Goal: Transaction & Acquisition: Purchase product/service

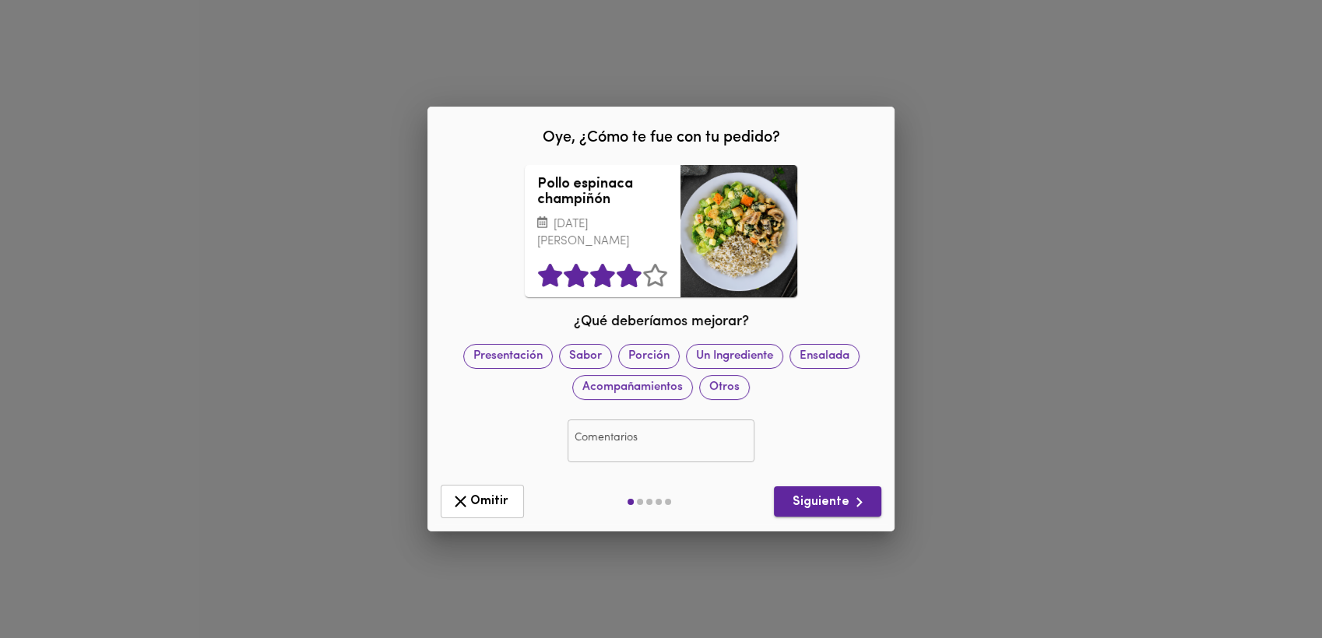
click at [818, 503] on span "Siguiente" at bounding box center [827, 502] width 83 height 19
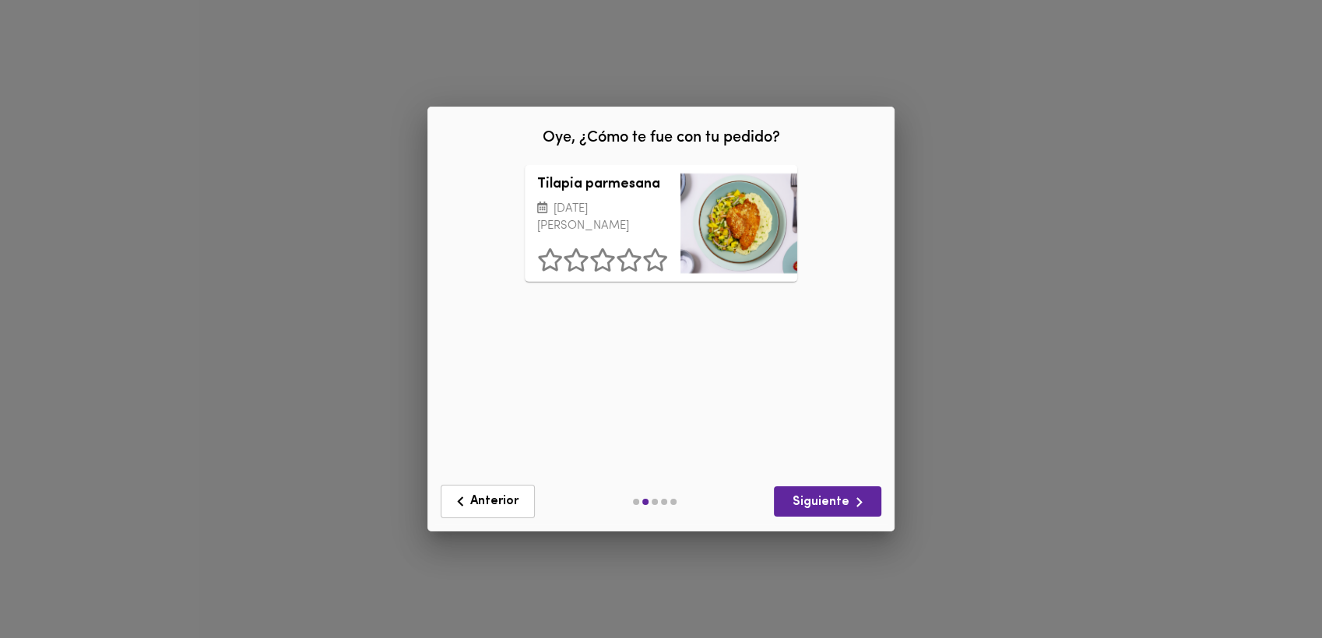
click at [629, 272] on icon at bounding box center [629, 259] width 26 height 23
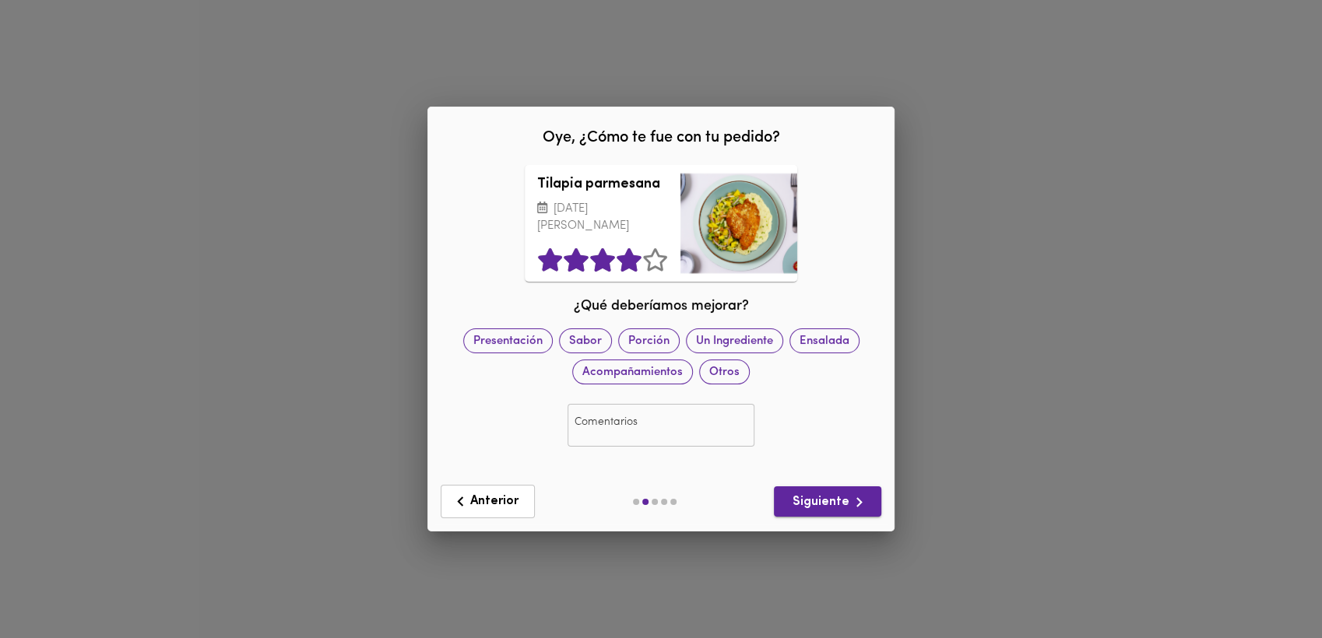
click at [824, 493] on span "Siguiente" at bounding box center [827, 502] width 83 height 19
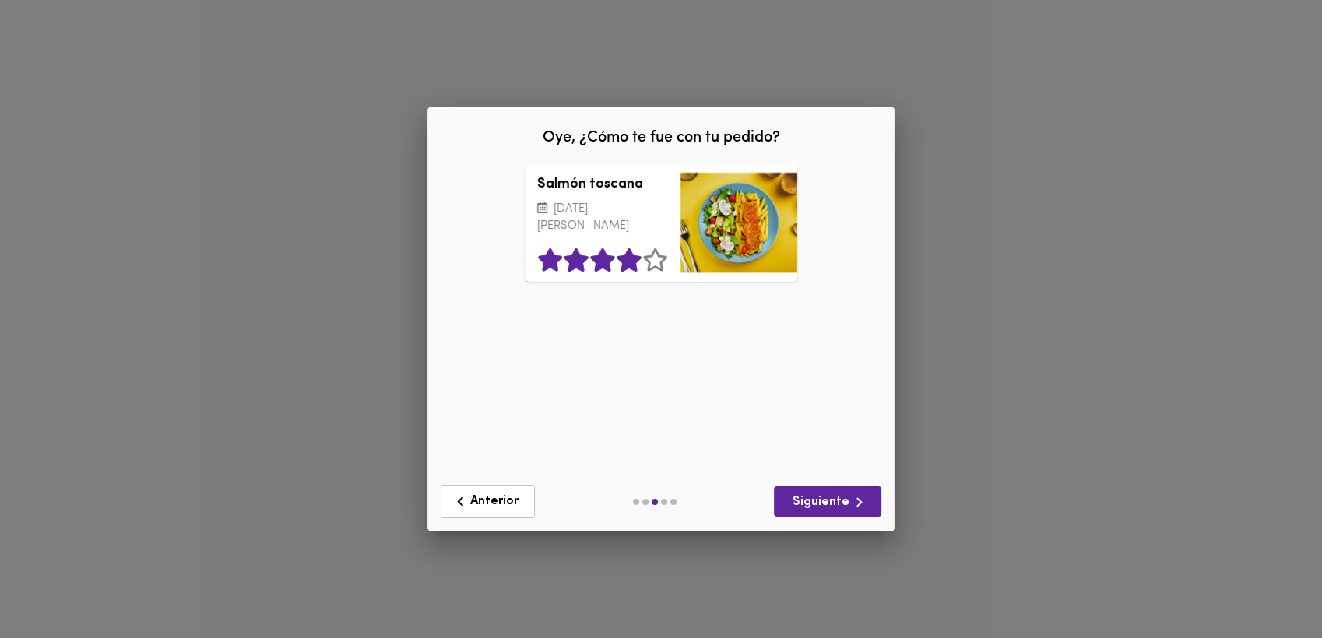
drag, startPoint x: 629, startPoint y: 269, endPoint x: 687, endPoint y: 321, distance: 77.2
click at [629, 271] on icon at bounding box center [628, 259] width 24 height 23
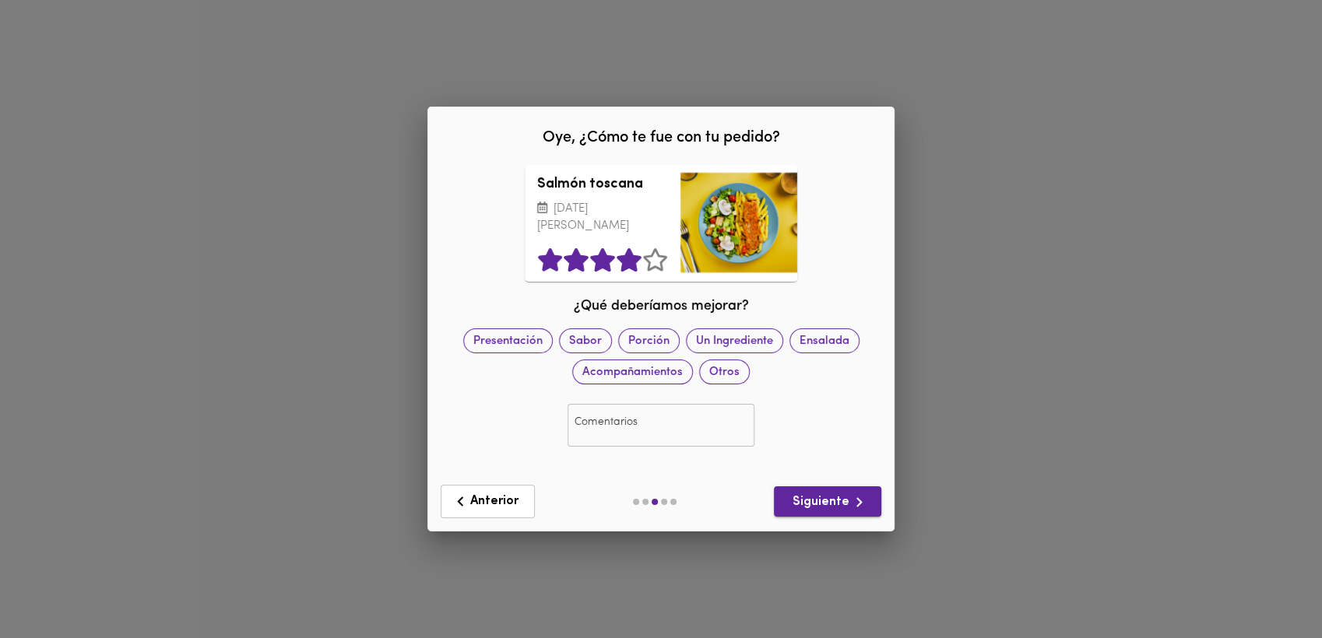
click at [823, 495] on span "Siguiente" at bounding box center [827, 502] width 83 height 19
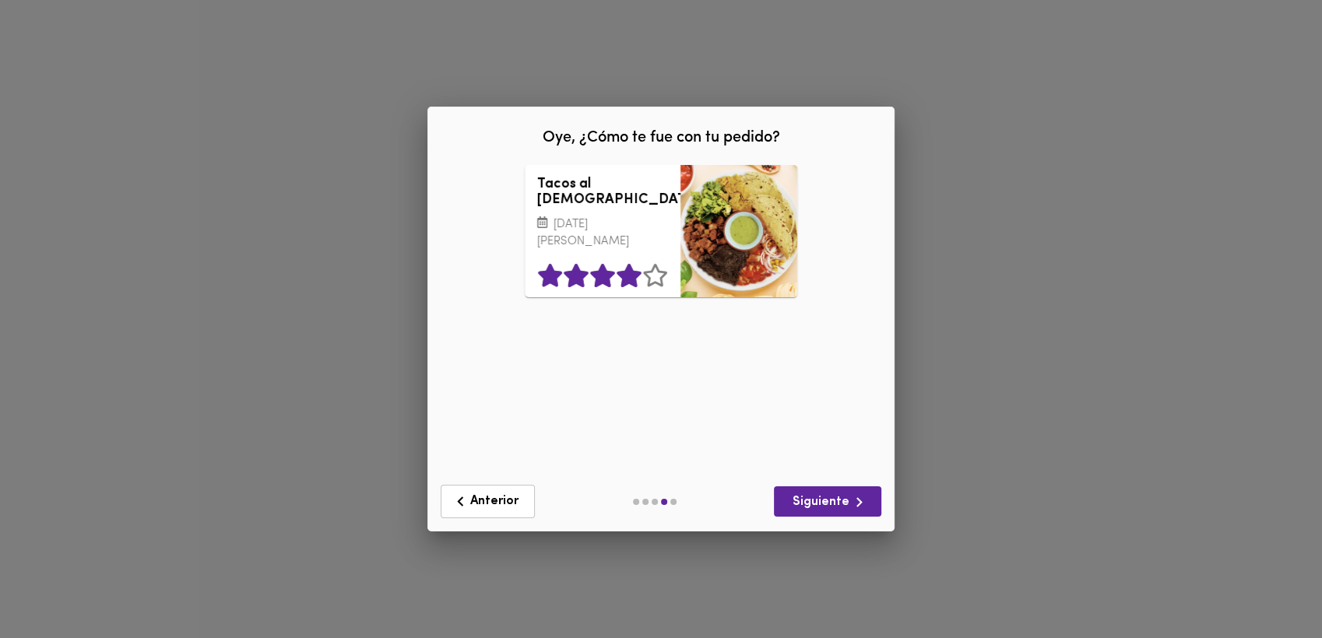
drag, startPoint x: 628, startPoint y: 277, endPoint x: 640, endPoint y: 278, distance: 11.7
click at [629, 277] on icon at bounding box center [628, 275] width 24 height 23
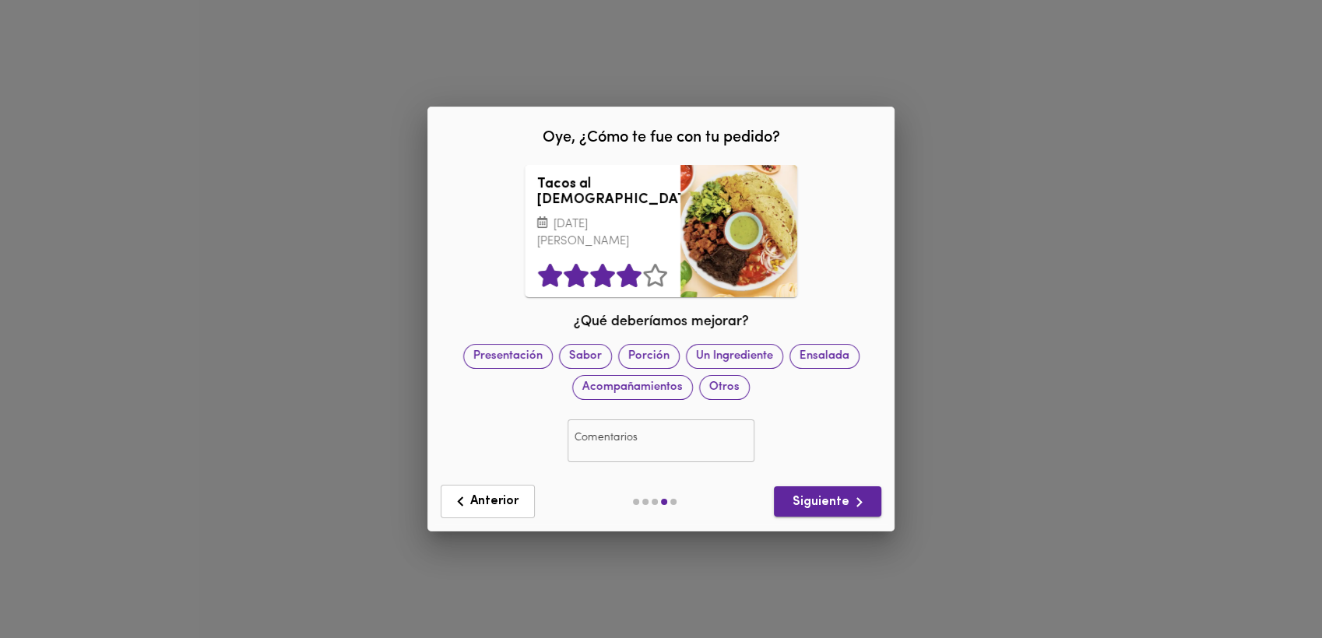
drag, startPoint x: 825, startPoint y: 501, endPoint x: 834, endPoint y: 494, distance: 11.2
click at [827, 499] on span "Siguiente" at bounding box center [827, 502] width 83 height 19
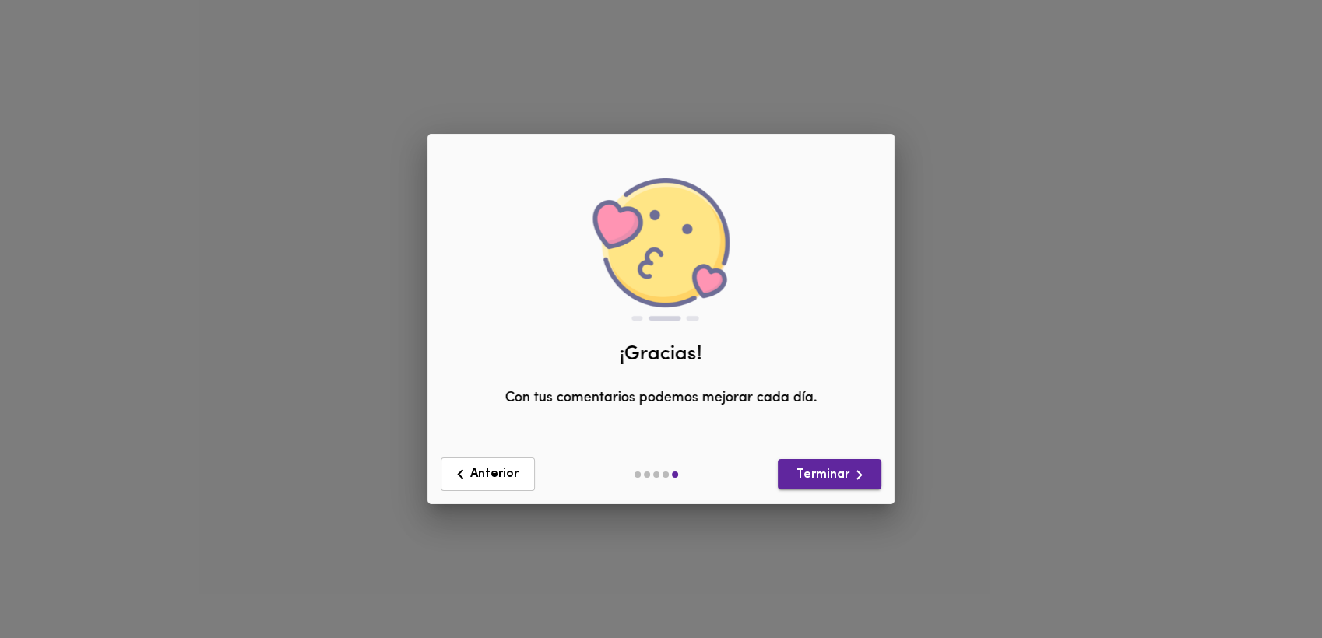
click at [834, 466] on span "Terminar" at bounding box center [829, 474] width 79 height 19
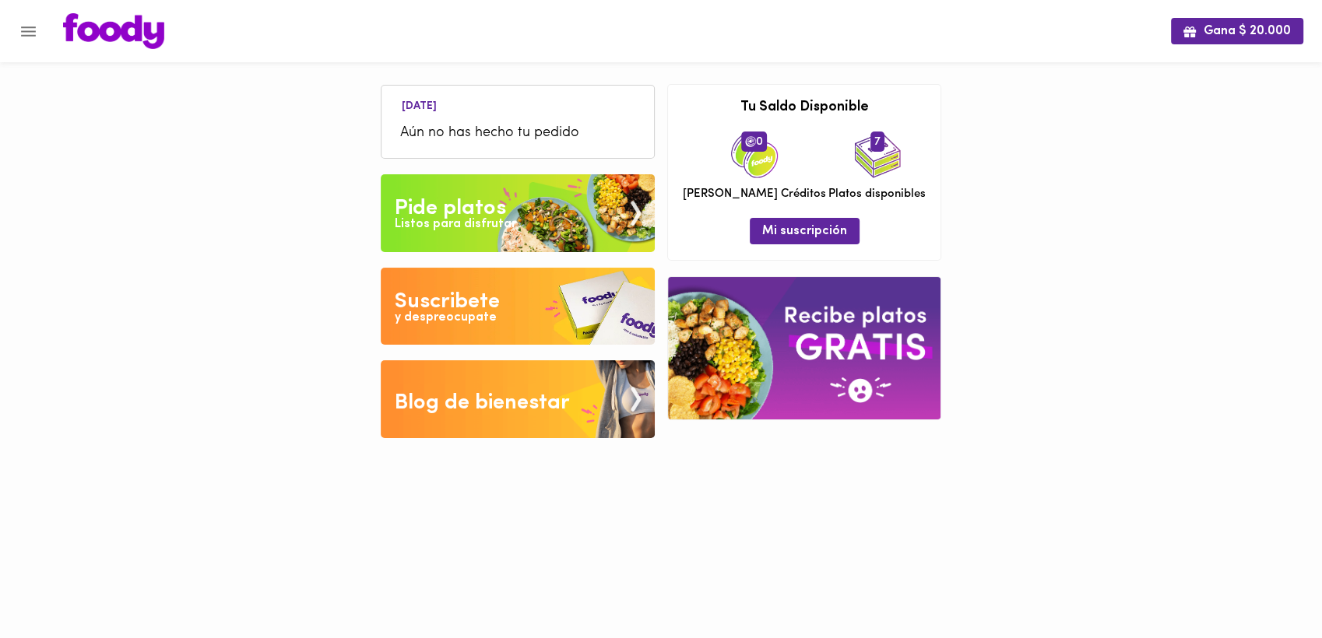
click at [462, 209] on div "Pide platos" at bounding box center [450, 208] width 111 height 31
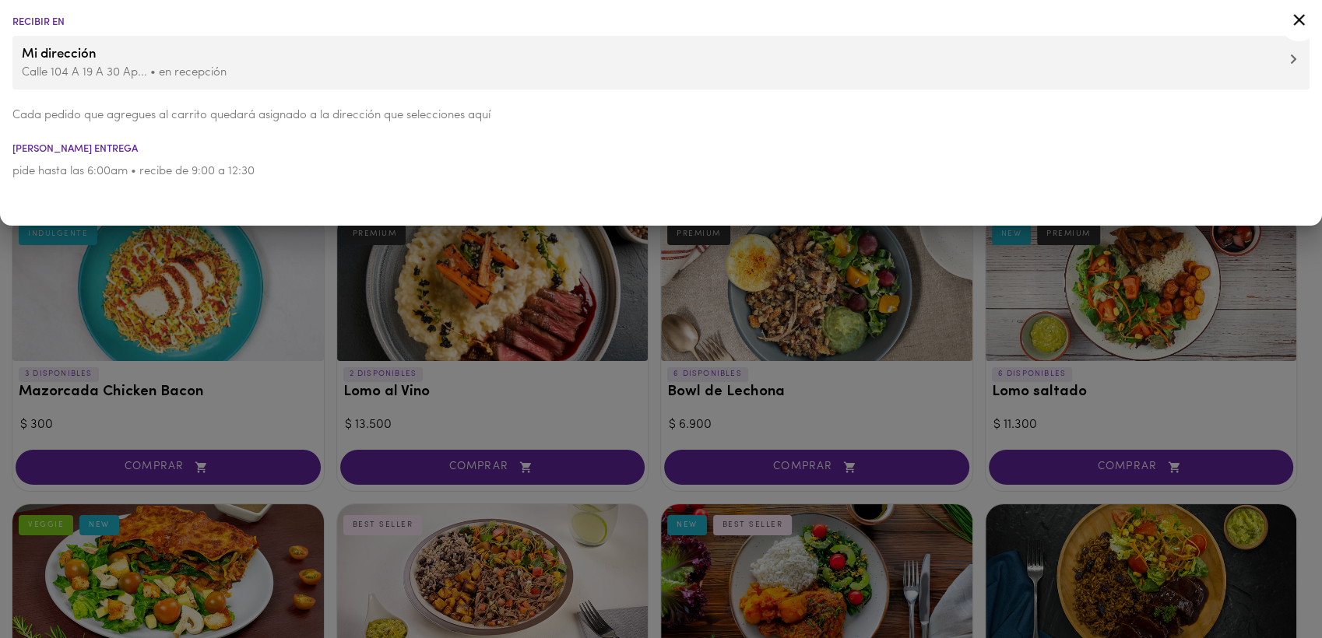
click at [1298, 16] on icon at bounding box center [1298, 19] width 19 height 19
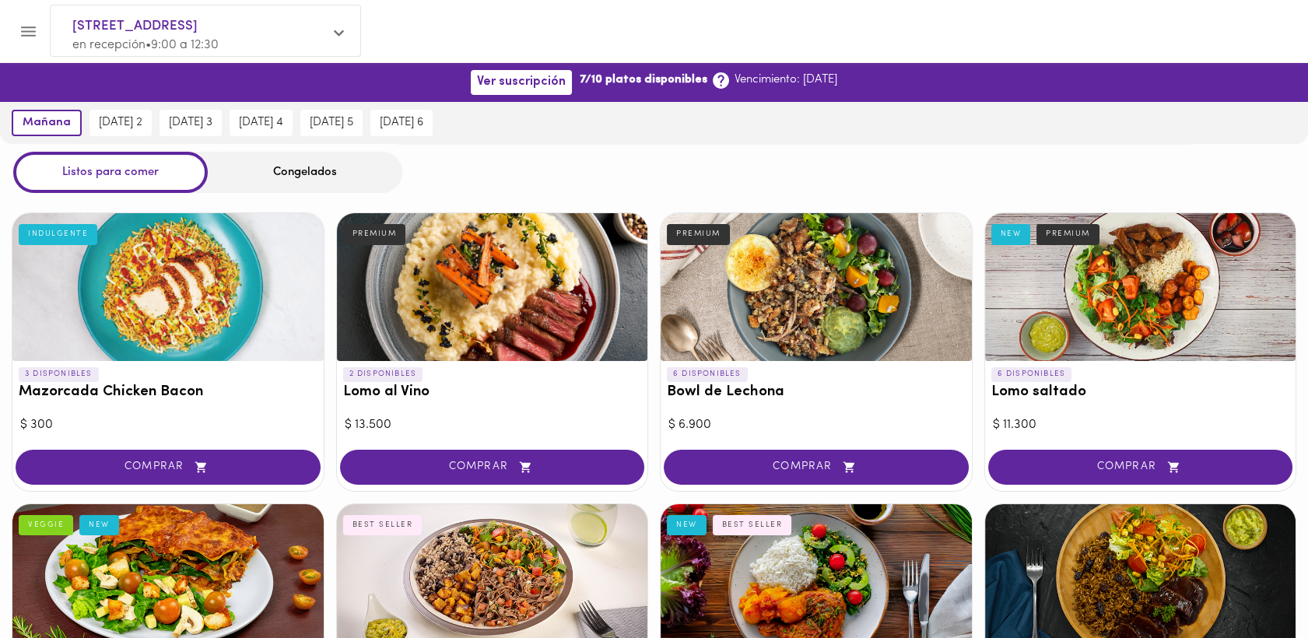
click at [738, 24] on div at bounding box center [668, 31] width 1242 height 36
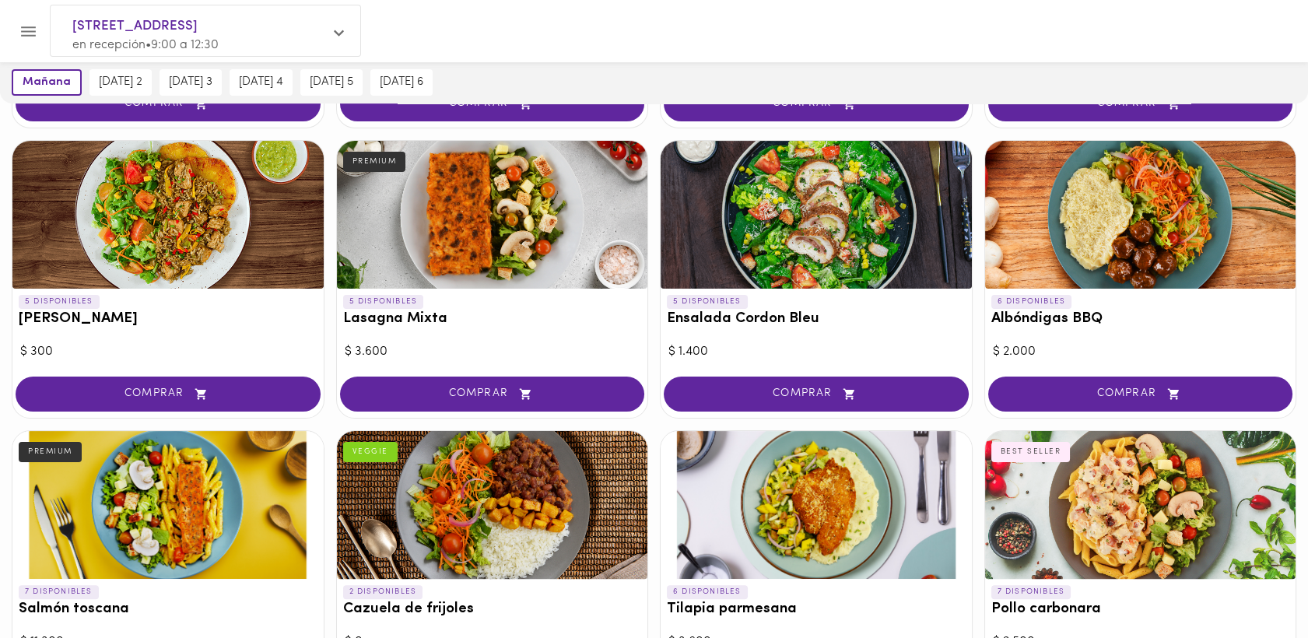
scroll to position [1219, 0]
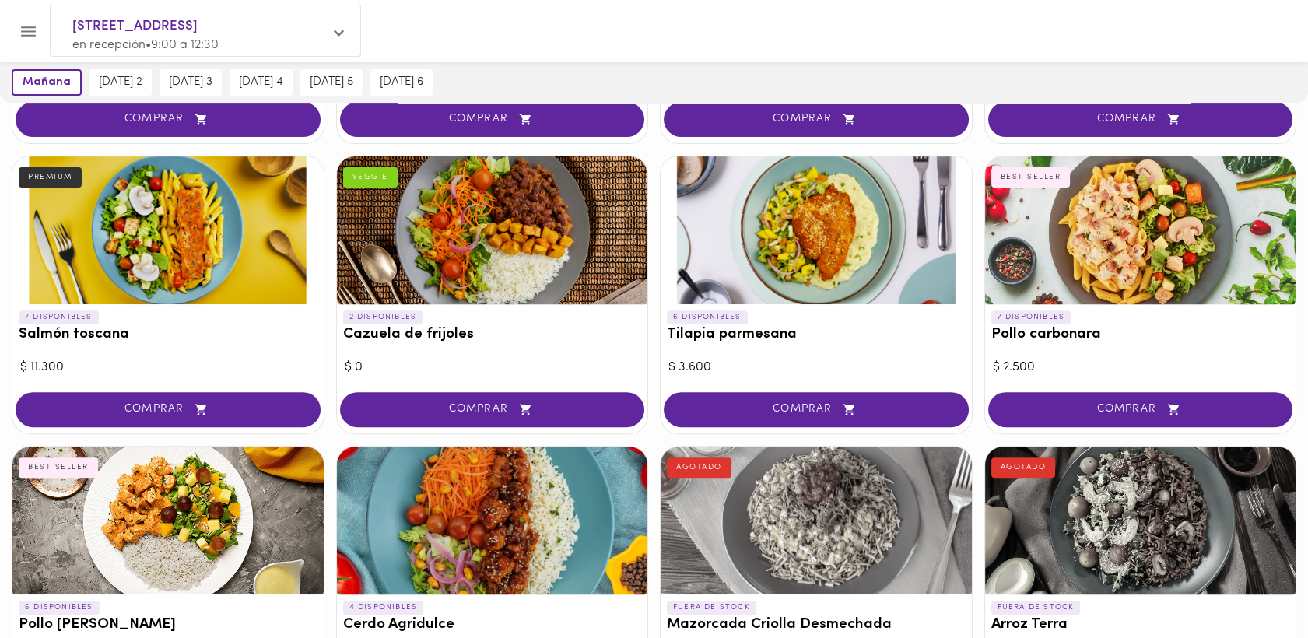
click at [806, 408] on span "COMPRAR" at bounding box center [816, 409] width 266 height 13
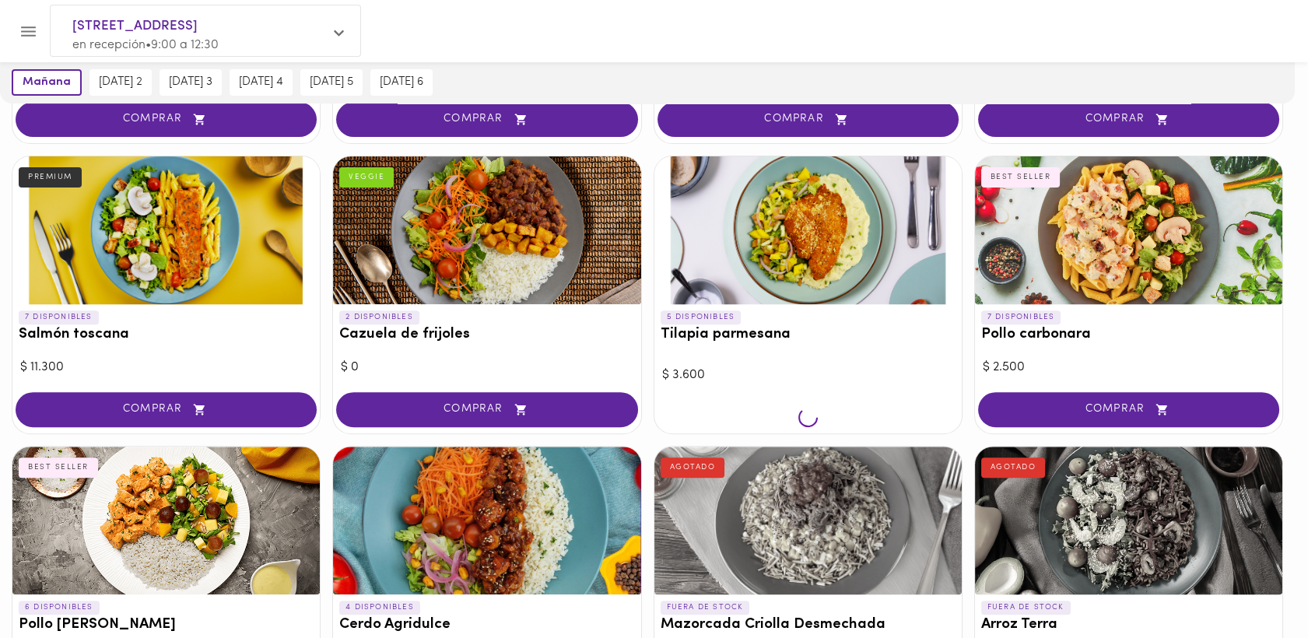
scroll to position [1220, 0]
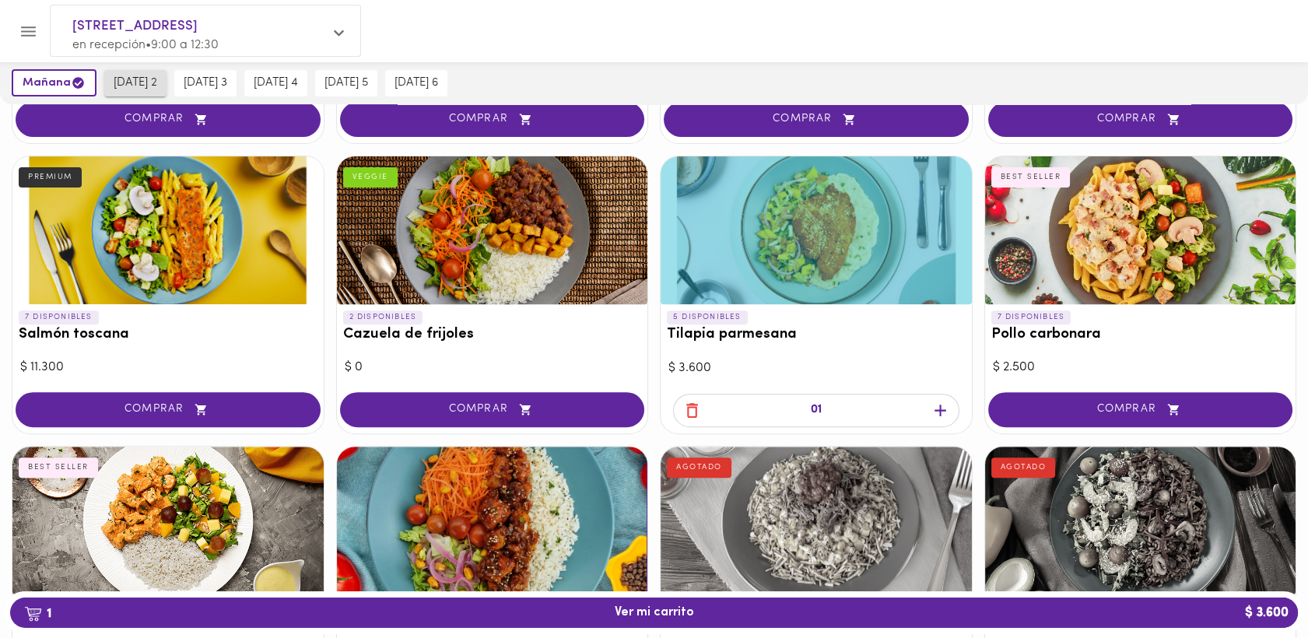
click at [125, 79] on span "[DATE] 2" at bounding box center [136, 83] width 44 height 14
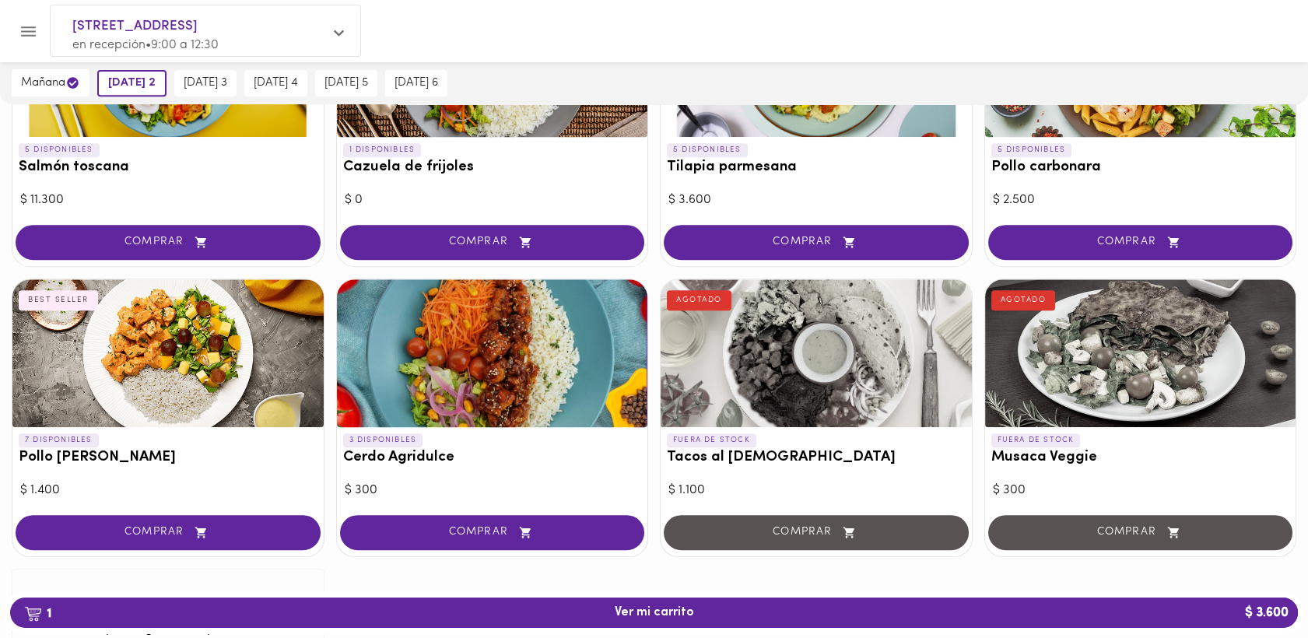
scroll to position [1389, 0]
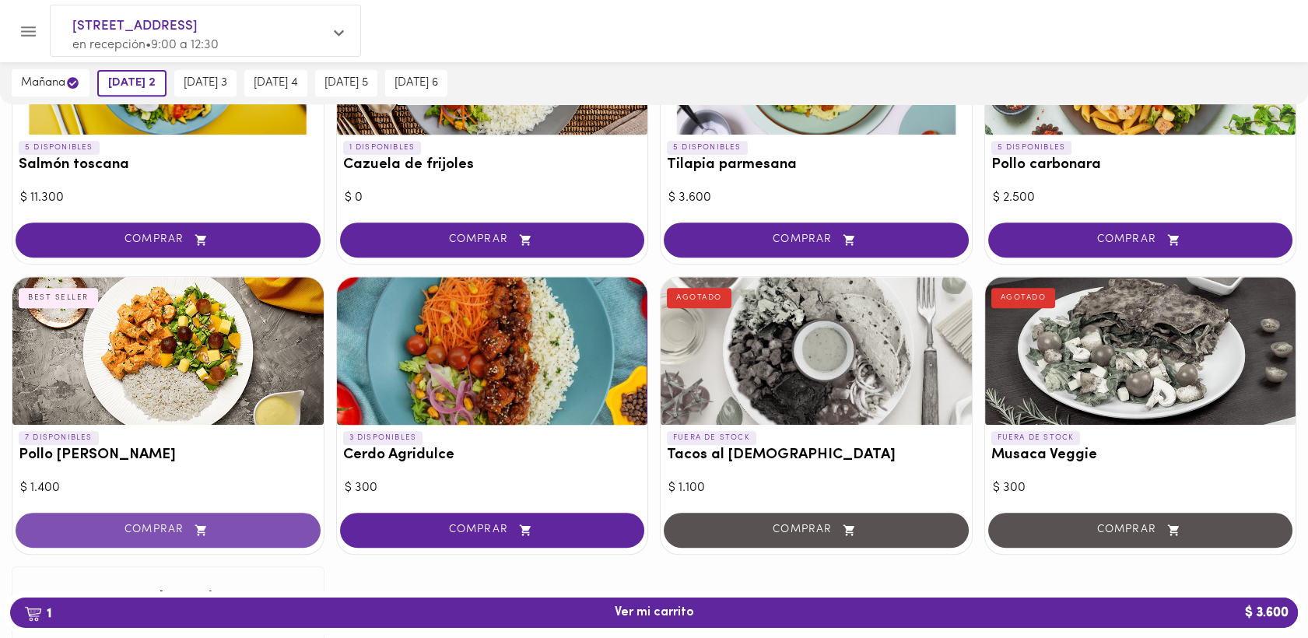
click at [149, 529] on span "COMPRAR" at bounding box center [168, 530] width 266 height 13
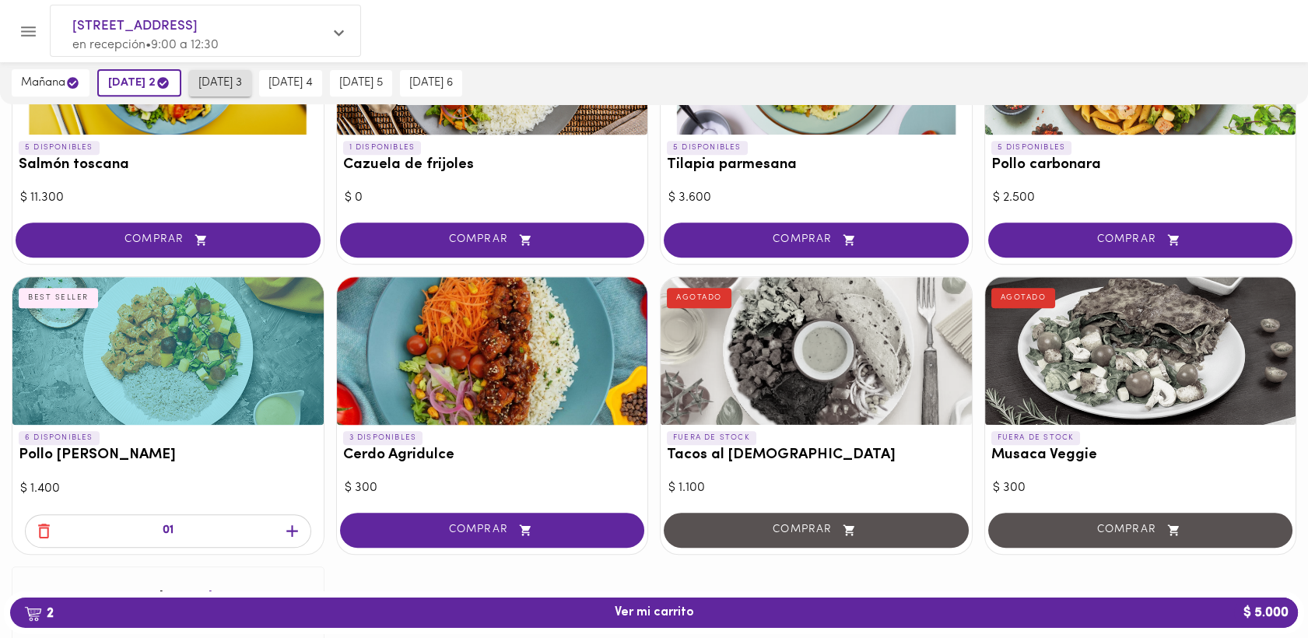
click at [223, 72] on button "[DATE] 3" at bounding box center [220, 83] width 62 height 26
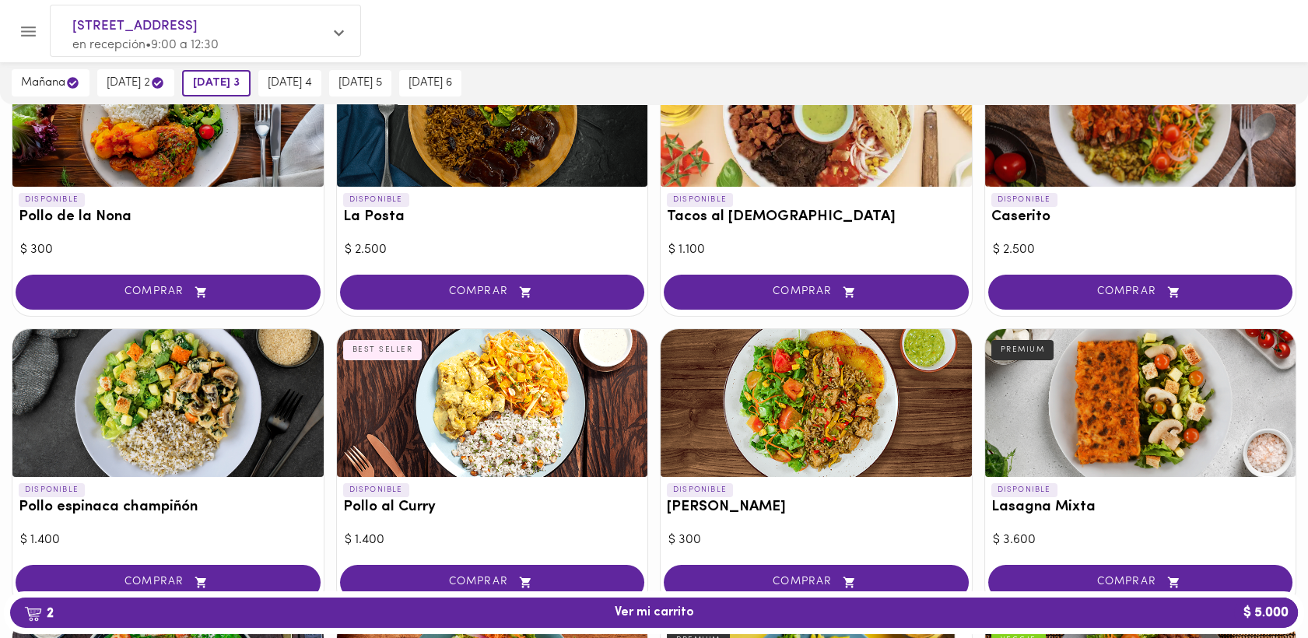
scroll to position [795, 0]
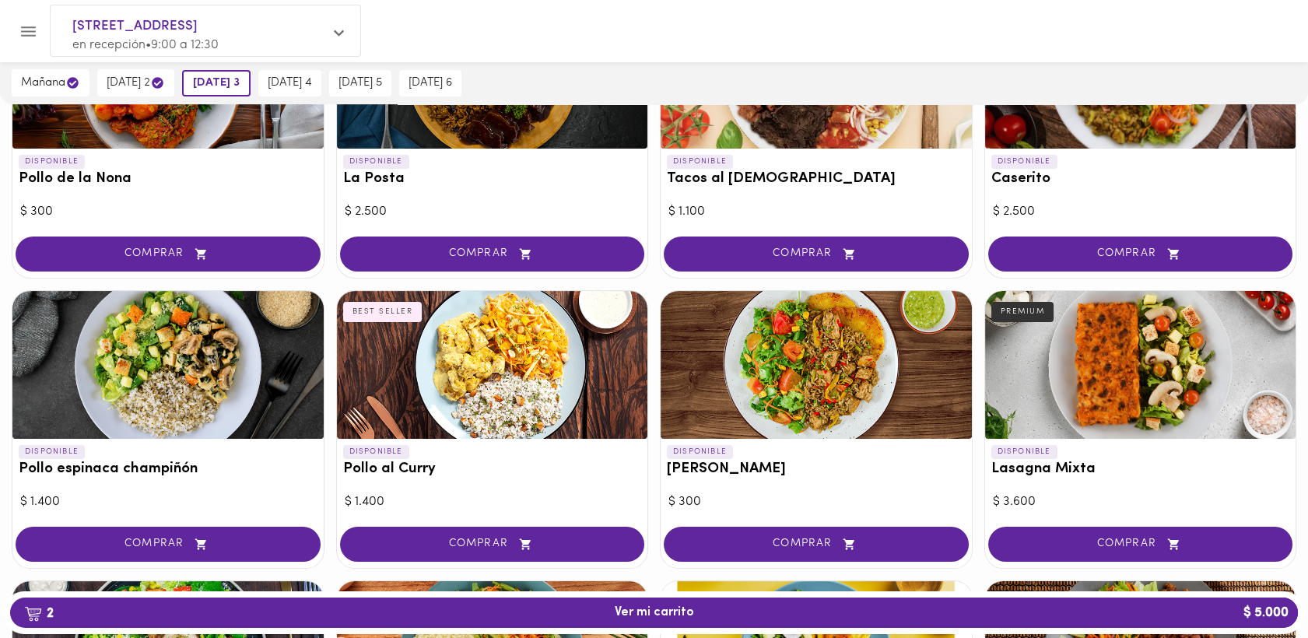
drag, startPoint x: 1283, startPoint y: 332, endPoint x: 1320, endPoint y: 342, distance: 38.5
click at [1281, 399] on div at bounding box center [1140, 365] width 311 height 148
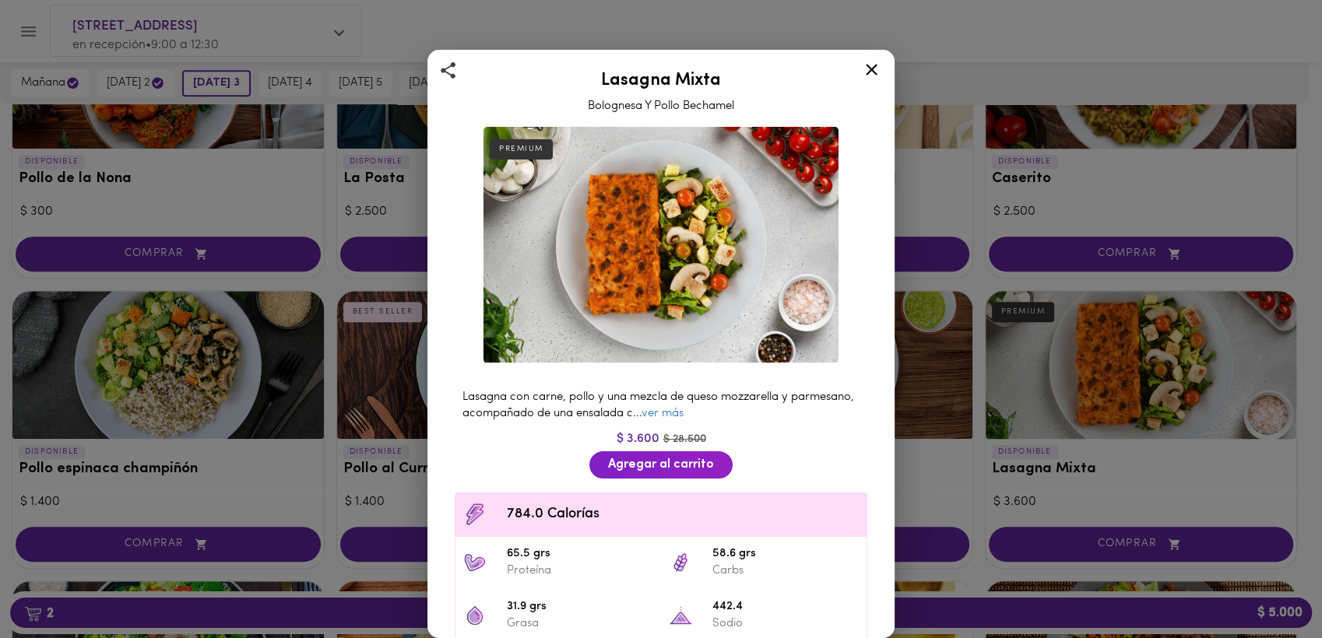
click at [1312, 339] on div "Lasagna Mixta Bolognesa Y Pollo Bechamel PREMIUM Lasagna con carne, pollo y una…" at bounding box center [661, 319] width 1322 height 638
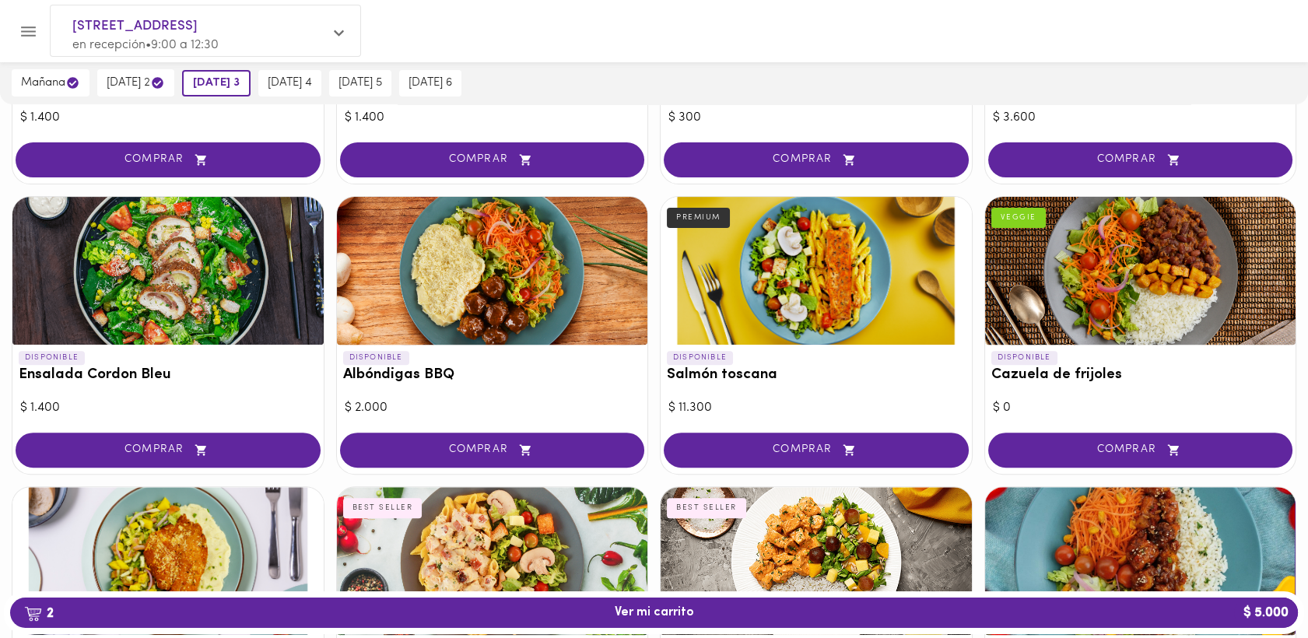
scroll to position [1194, 0]
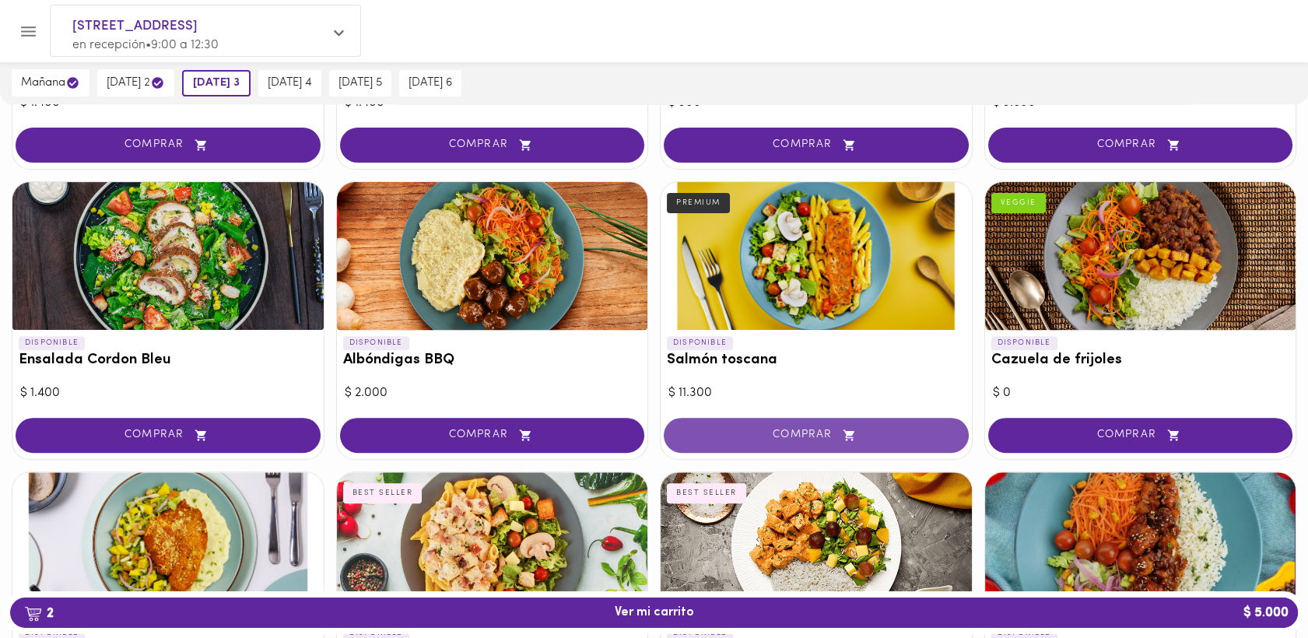
click at [804, 433] on span "COMPRAR" at bounding box center [816, 435] width 266 height 13
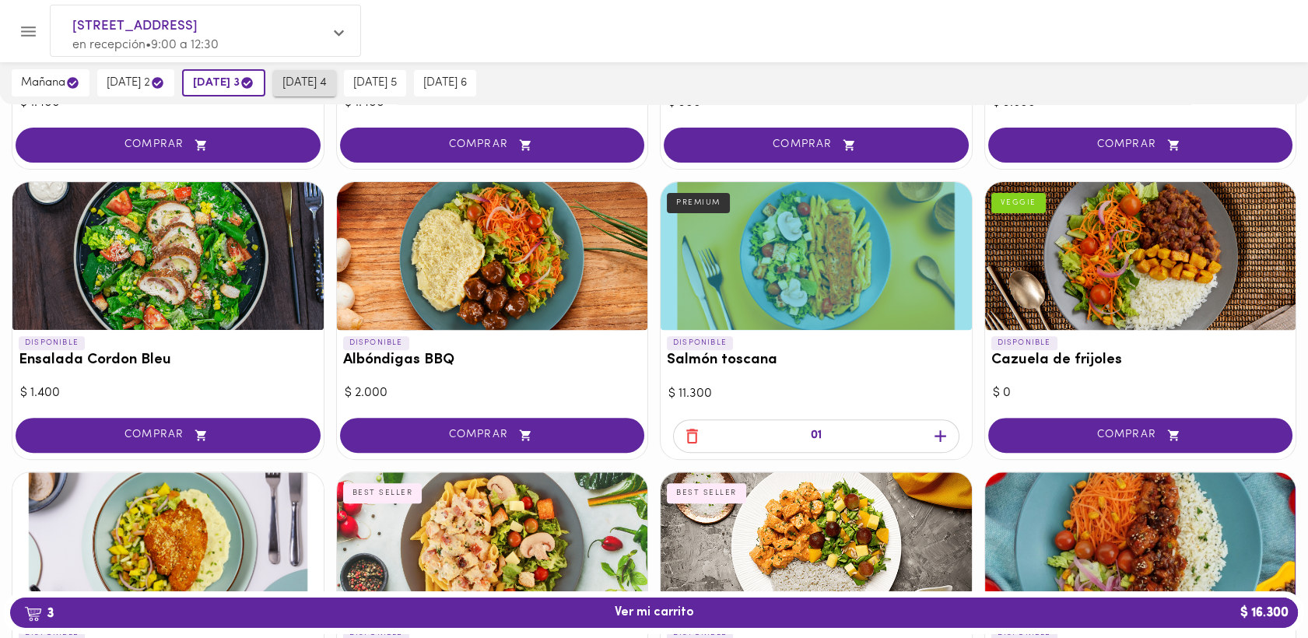
click at [319, 81] on span "[DATE] 4" at bounding box center [305, 83] width 44 height 14
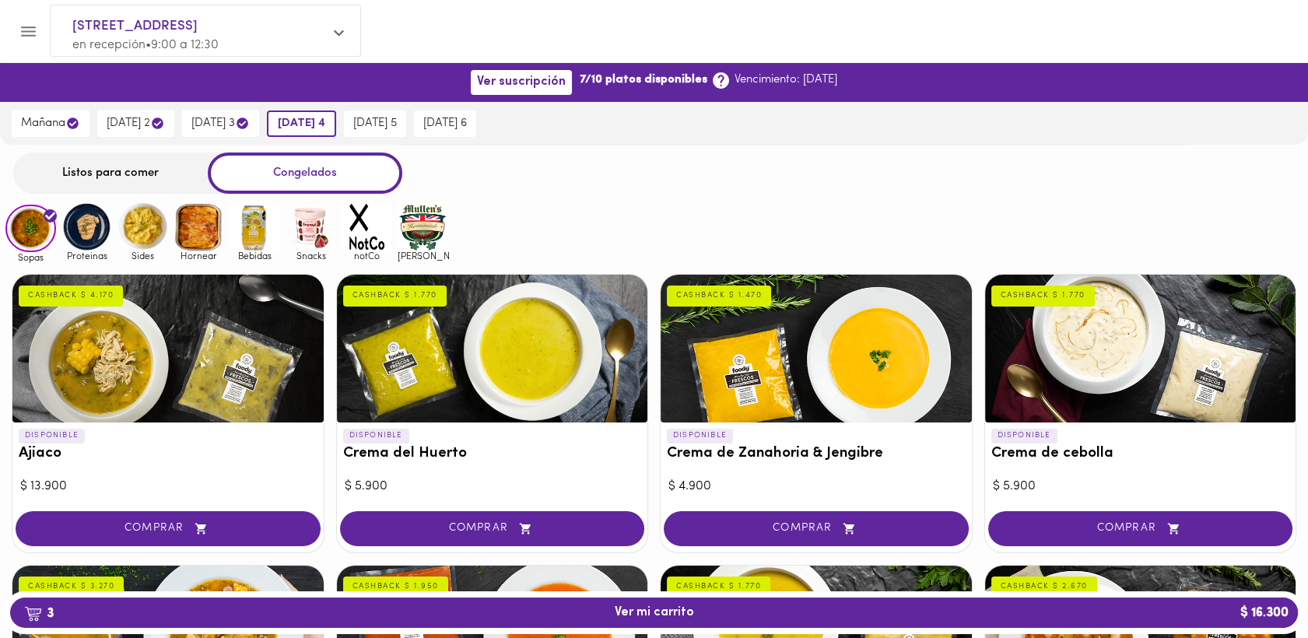
click at [131, 177] on div "Listos para comer" at bounding box center [110, 173] width 195 height 41
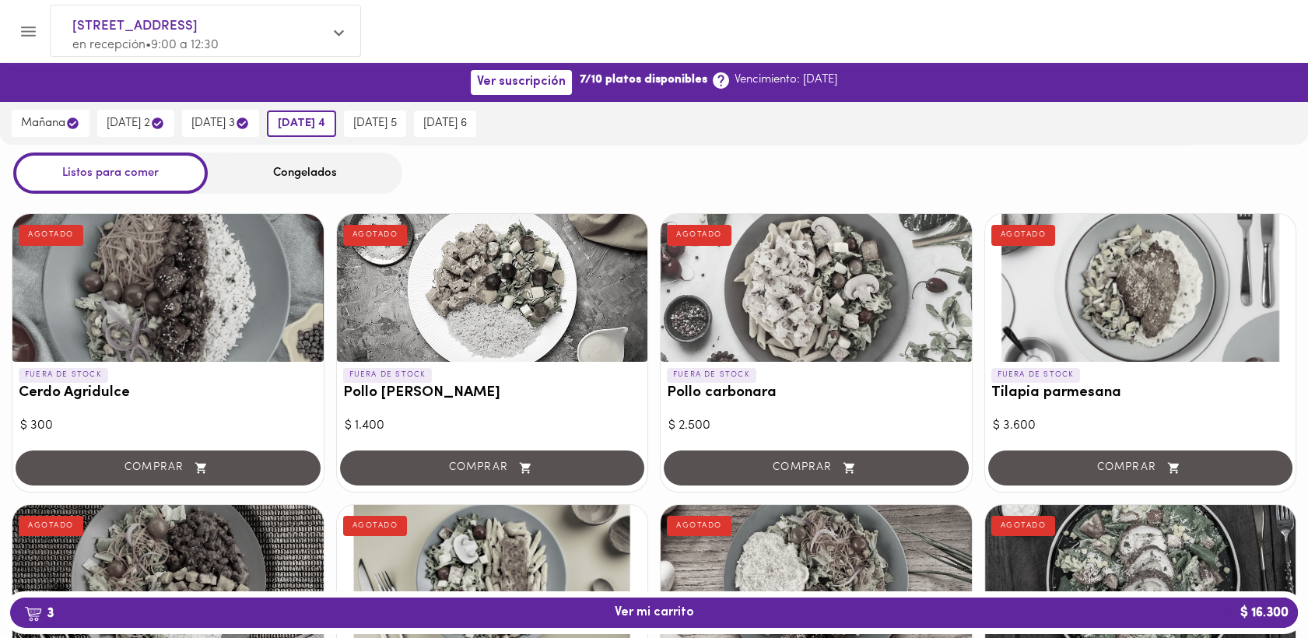
drag, startPoint x: 397, startPoint y: 123, endPoint x: 657, endPoint y: 431, distance: 403.2
click at [397, 121] on span "[DATE] 5" at bounding box center [375, 124] width 44 height 14
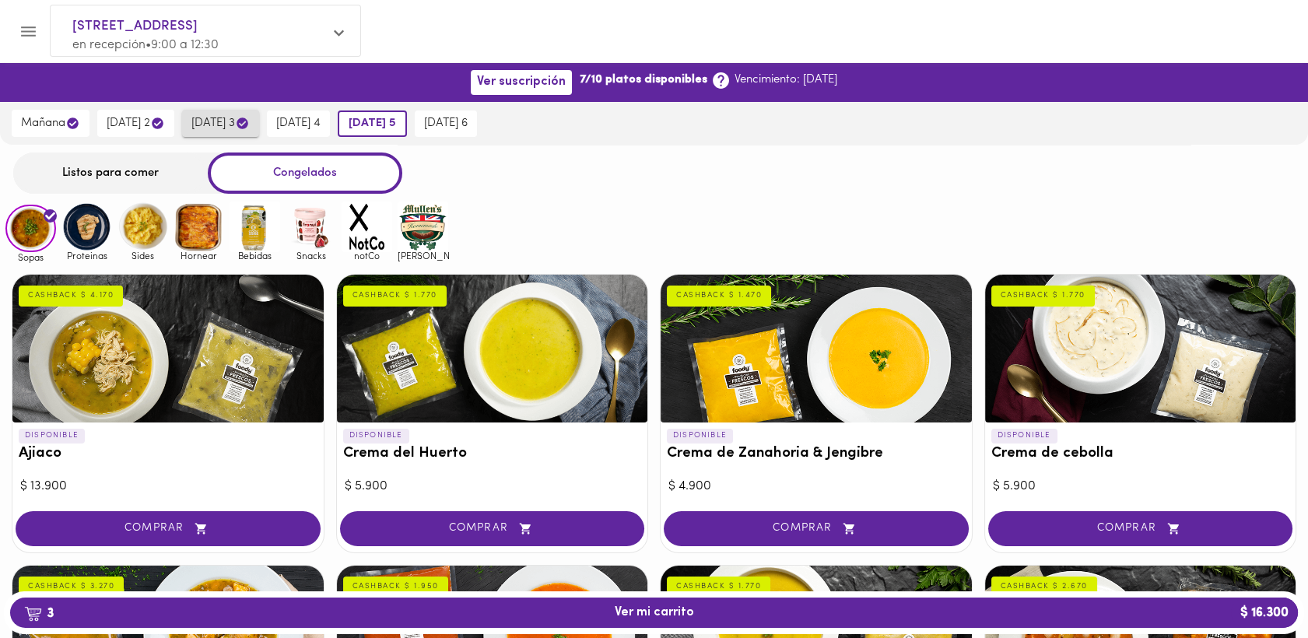
click at [223, 124] on span "[DATE] 3" at bounding box center [220, 123] width 58 height 15
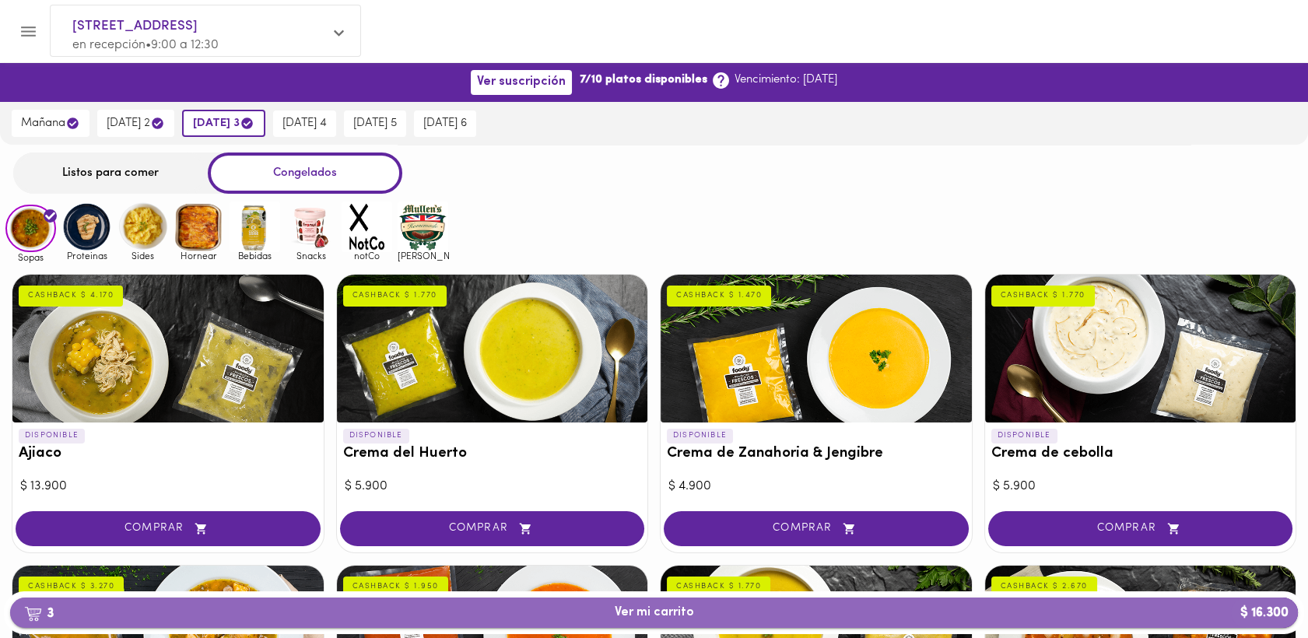
click at [631, 620] on span "3 Ver mi carrito $ 16.300" at bounding box center [654, 613] width 79 height 15
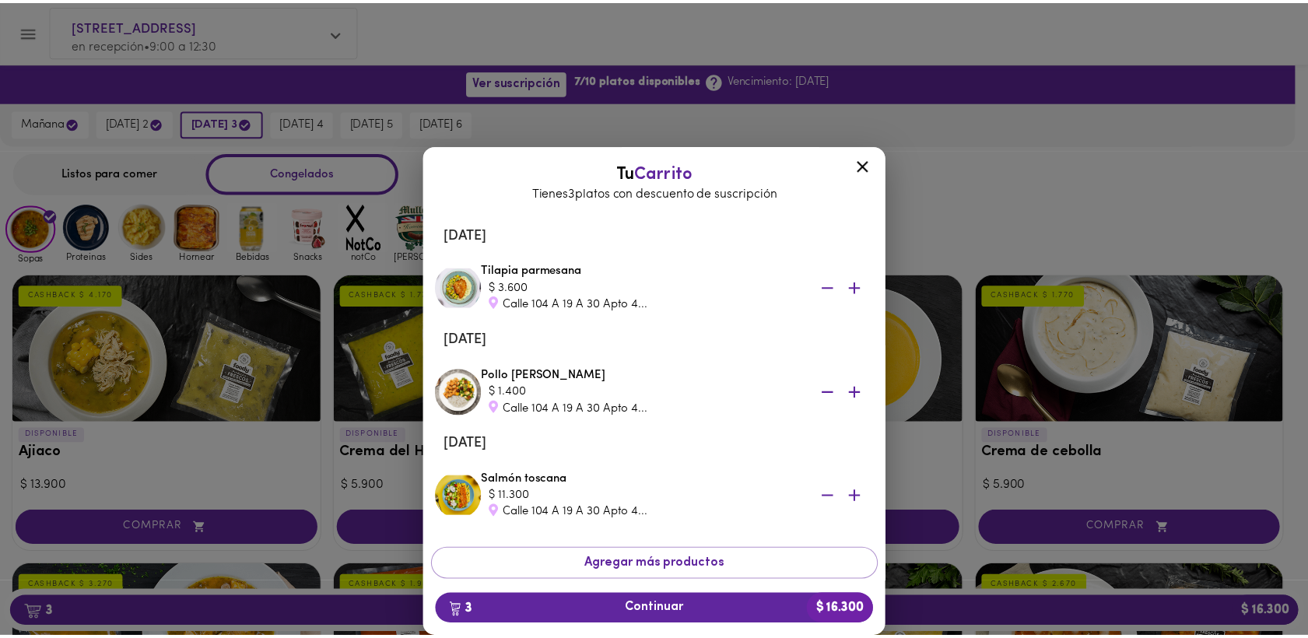
scroll to position [49, 0]
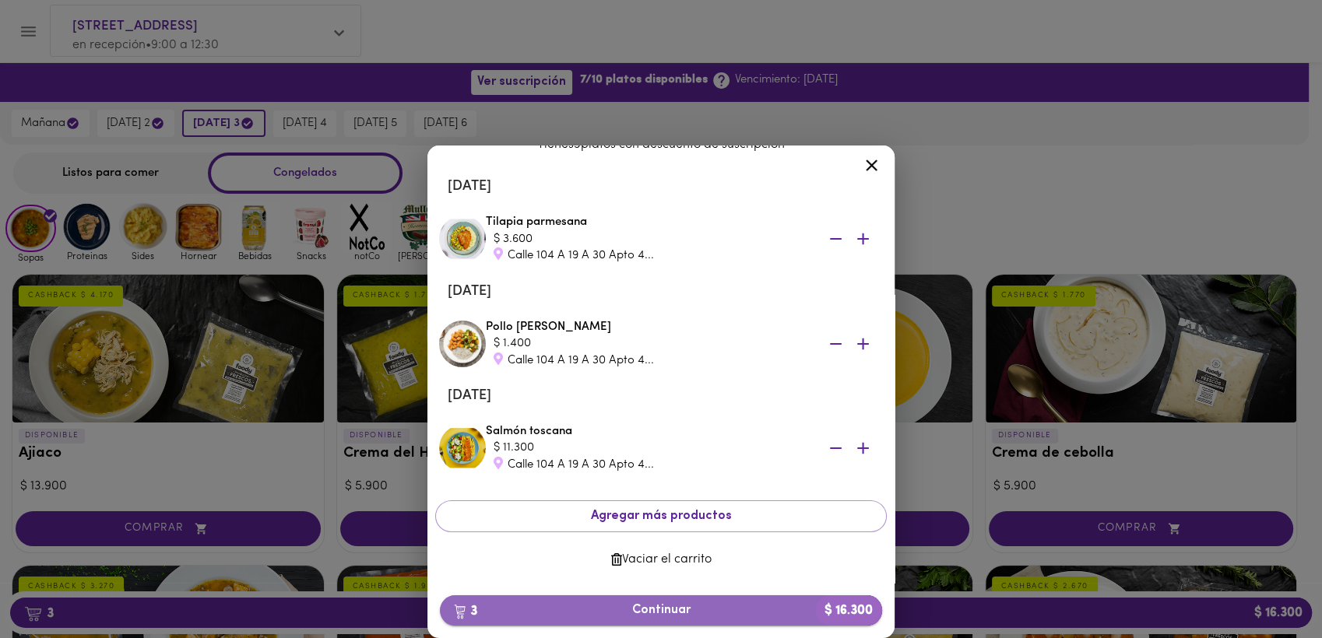
click at [653, 615] on span "3 Continuar $ 16.300" at bounding box center [660, 610] width 417 height 15
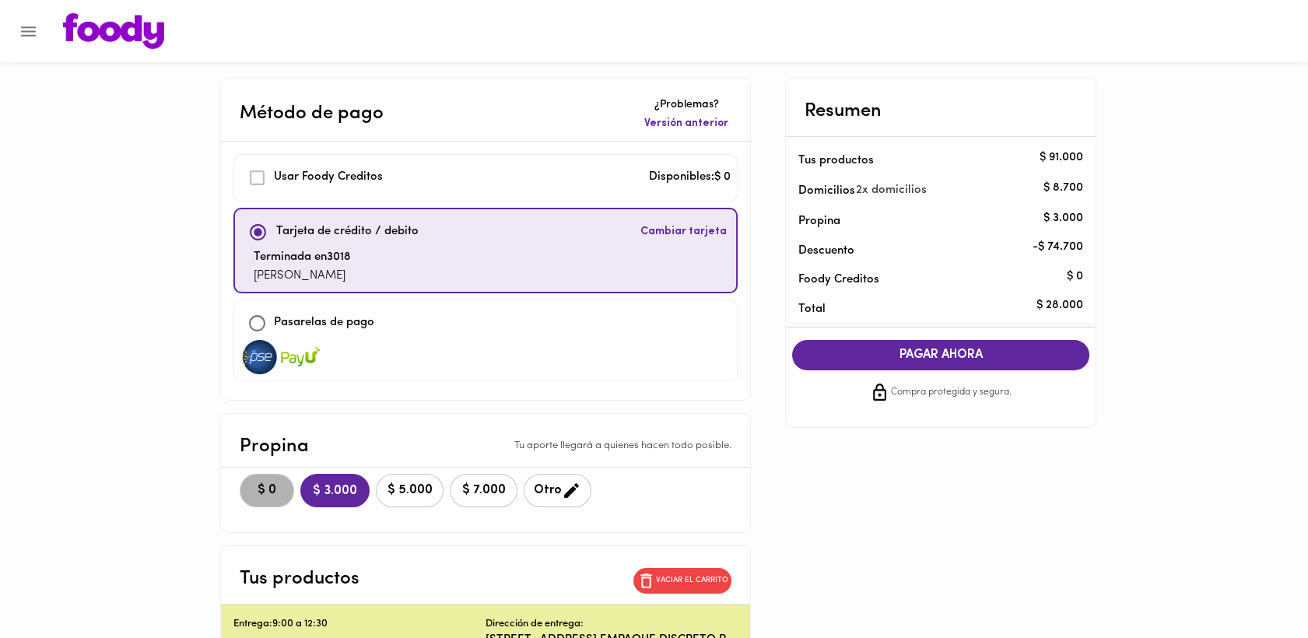
click at [265, 487] on span "$ 0" at bounding box center [267, 490] width 34 height 15
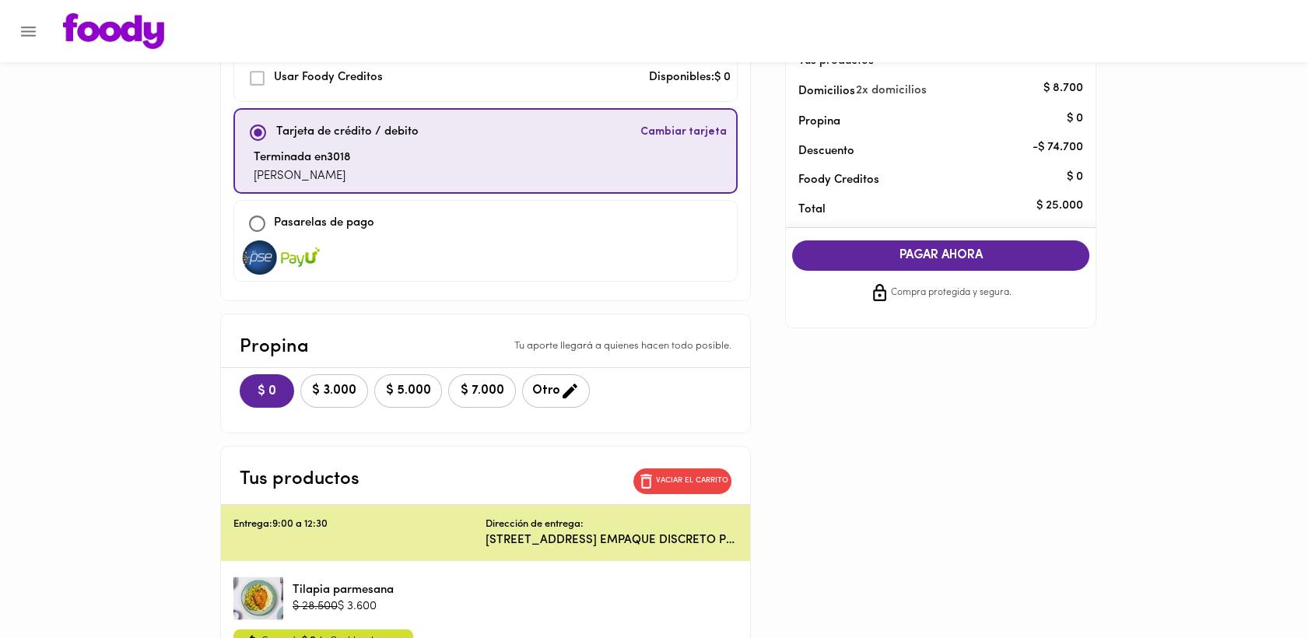
scroll to position [102, 0]
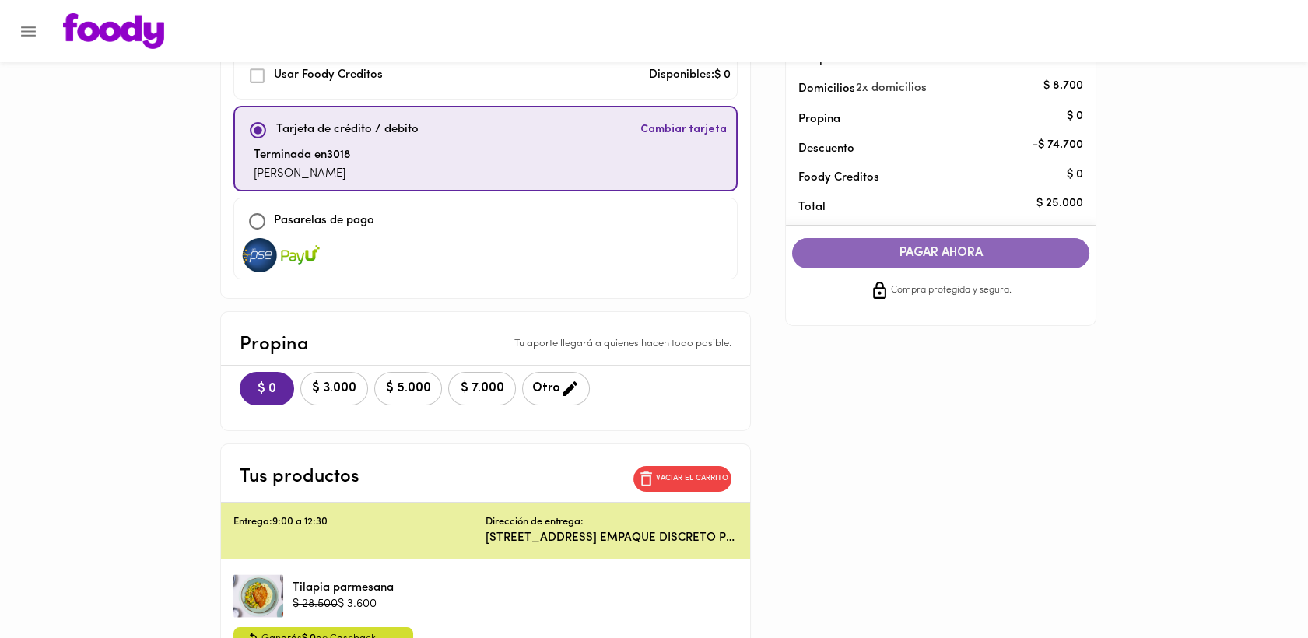
click at [957, 251] on span "PAGAR AHORA" at bounding box center [941, 253] width 266 height 15
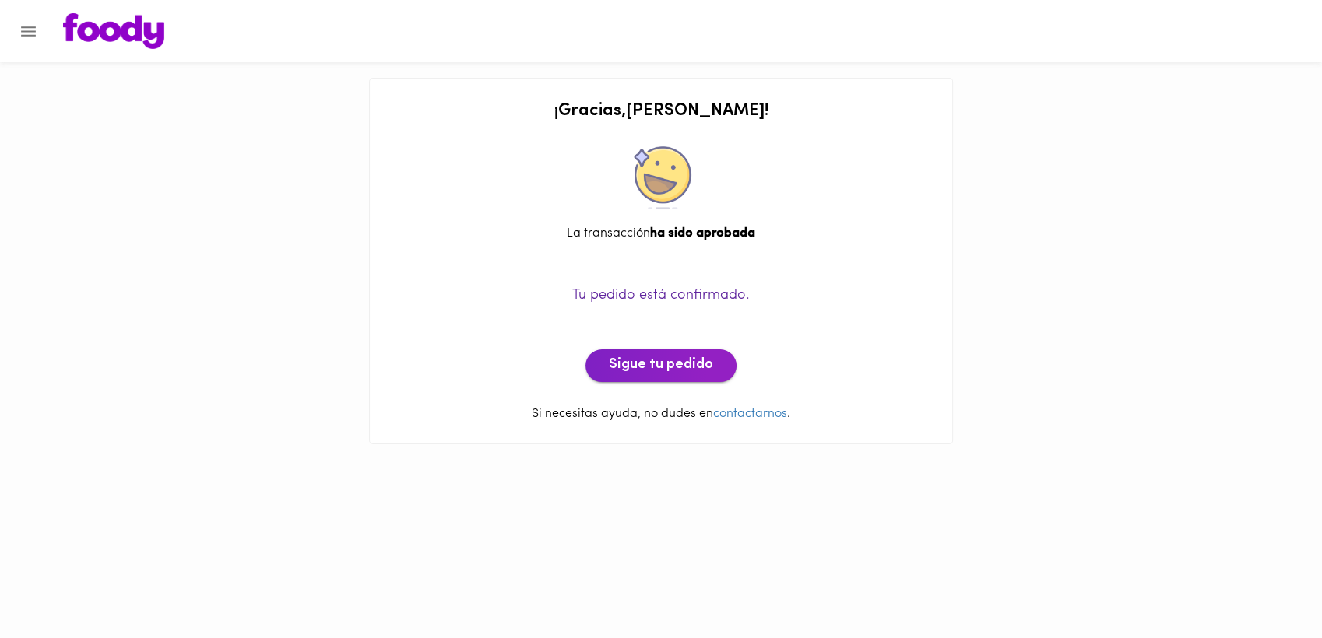
click at [663, 365] on span "Sigue tu pedido" at bounding box center [661, 365] width 104 height 17
